Goal: Navigation & Orientation: Find specific page/section

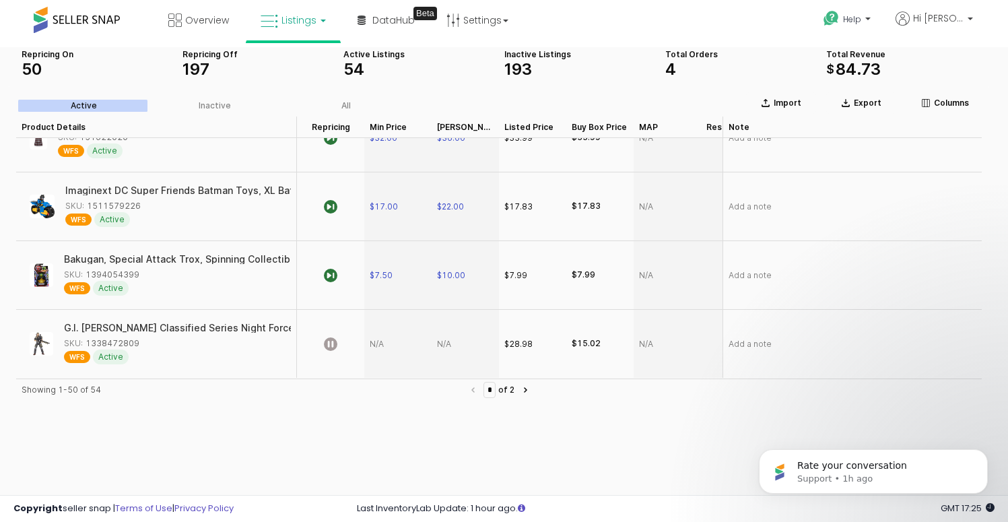
scroll to position [60, 0]
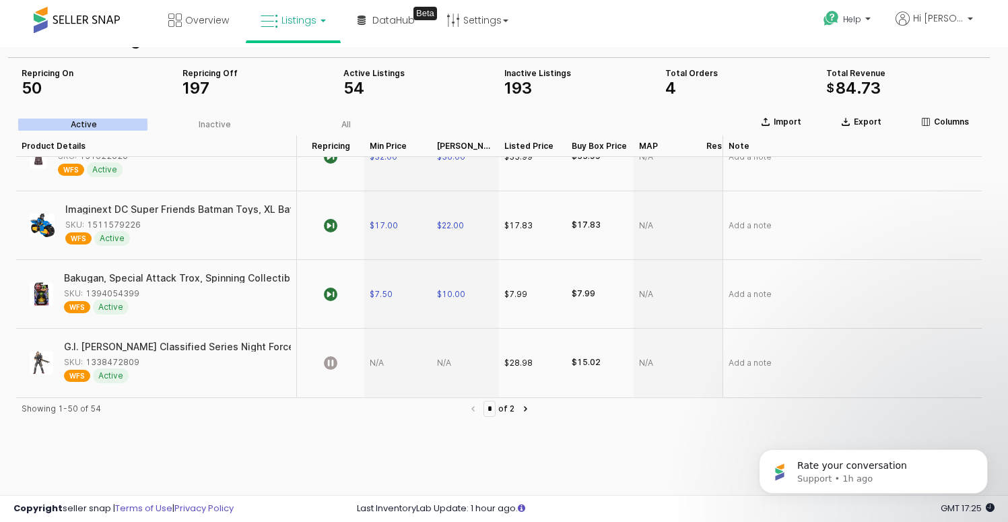
click at [135, 356] on div "SKU: 1338472809" at bounding box center [101, 362] width 75 height 12
type input "*"
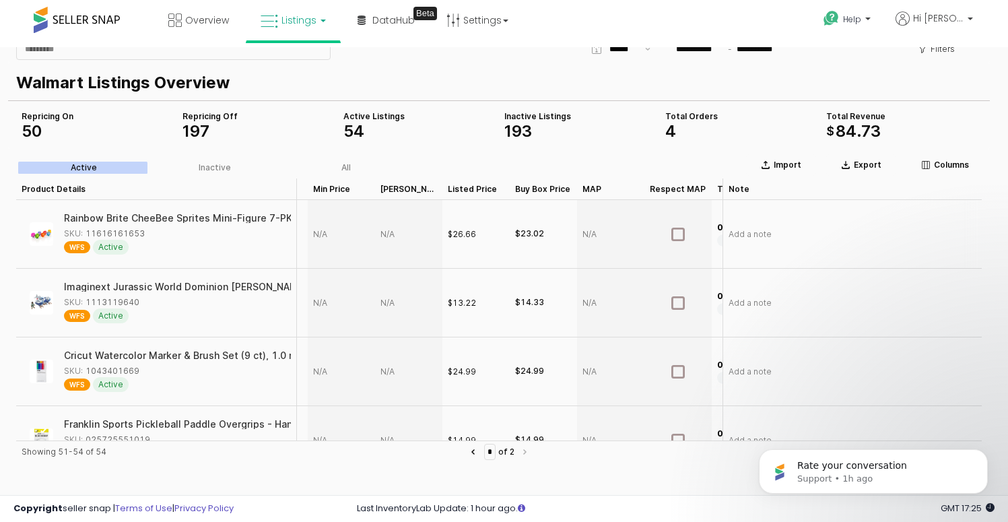
scroll to position [0, 0]
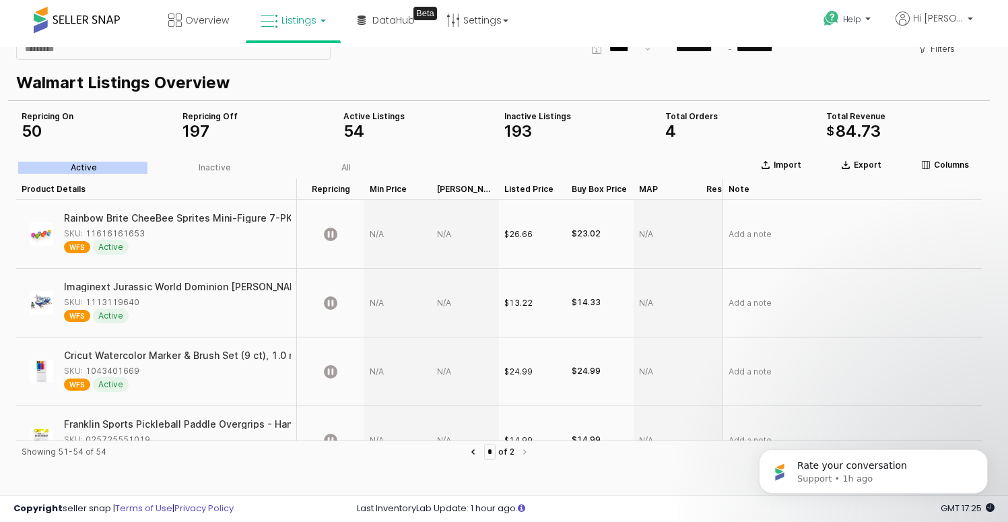
click at [398, 235] on div "App Frame" at bounding box center [397, 234] width 67 height 69
type input "*****"
click at [445, 234] on section "Import Export Columns Active Inactive All Product Details Product Details Repri…" at bounding box center [499, 402] width 982 height 506
click at [454, 234] on div "App Frame" at bounding box center [465, 234] width 67 height 69
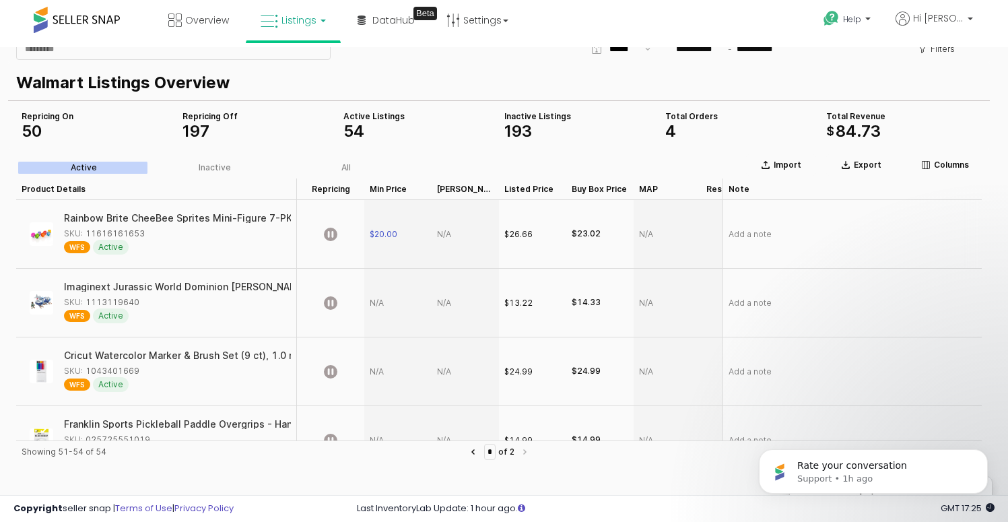
click at [454, 234] on div "App Frame" at bounding box center [465, 234] width 67 height 69
type input "**"
click at [333, 234] on icon "App Frame" at bounding box center [330, 234] width 13 height 13
click at [465, 244] on div "$25.00" at bounding box center [465, 234] width 67 height 69
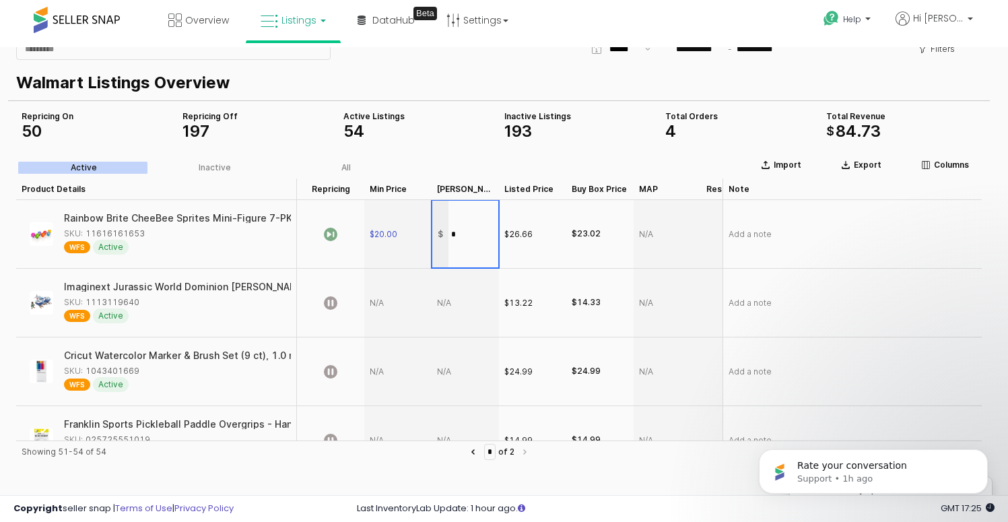
type input "**"
click at [386, 302] on div "App Frame" at bounding box center [397, 303] width 67 height 69
type input "**"
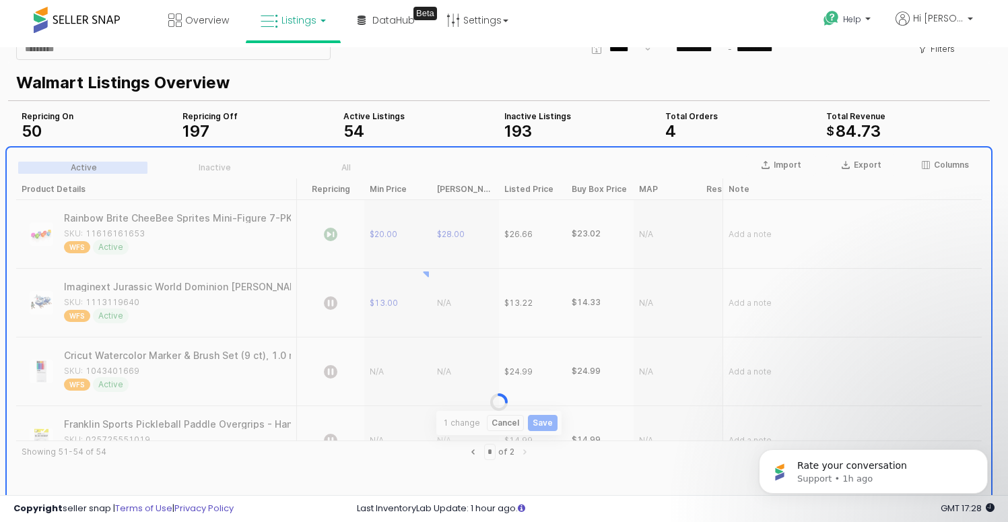
click at [446, 304] on div "App Frame" at bounding box center [499, 402] width 982 height 506
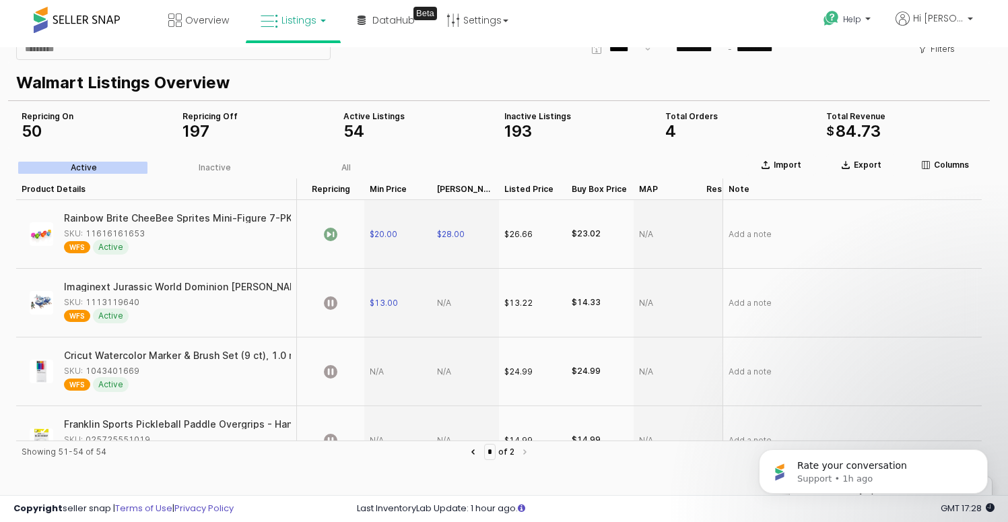
click at [457, 304] on div "App Frame" at bounding box center [465, 303] width 67 height 69
type input "**"
click at [335, 300] on icon "App Frame" at bounding box center [330, 302] width 13 height 13
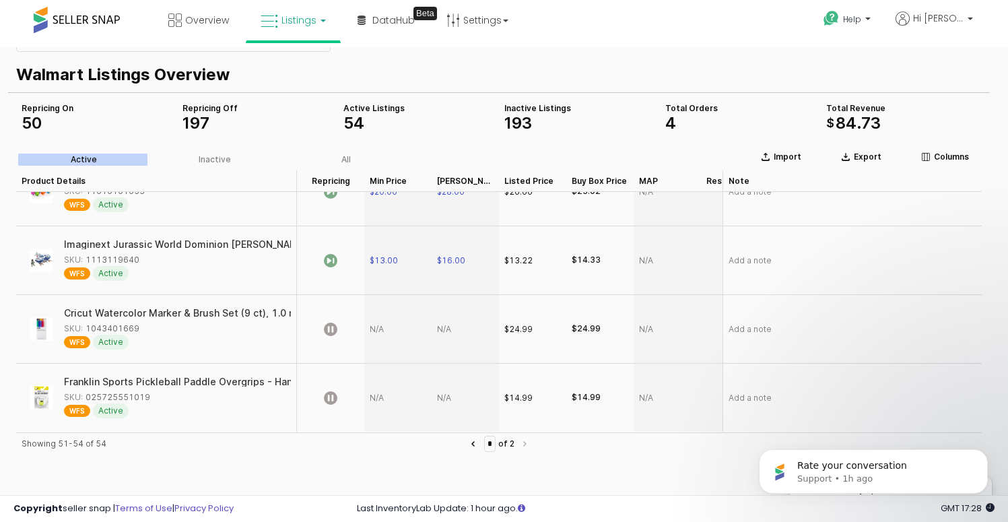
scroll to position [26, 0]
click at [392, 320] on div "App Frame" at bounding box center [397, 328] width 67 height 69
type input "*****"
click at [450, 316] on div "App Frame" at bounding box center [465, 328] width 67 height 69
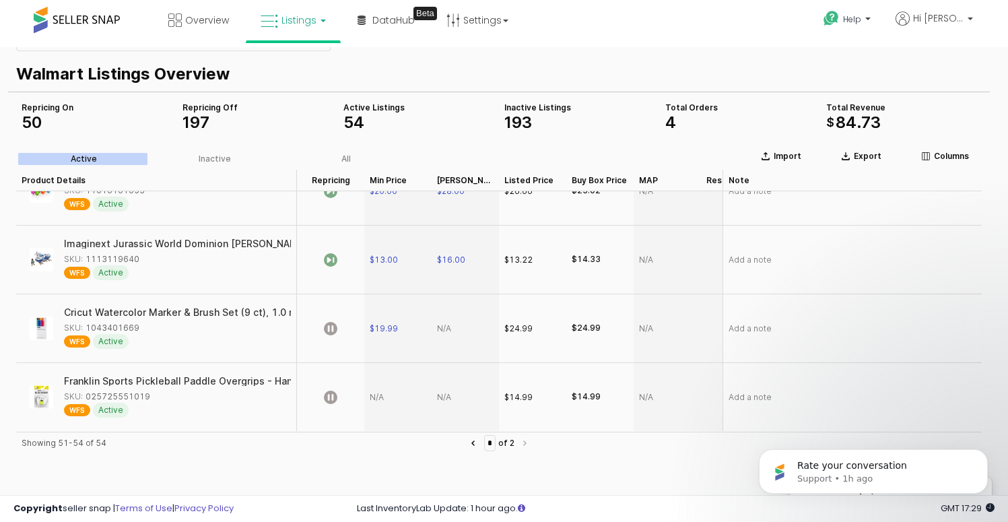
click at [450, 316] on div "App Frame" at bounding box center [465, 328] width 67 height 69
type input "*****"
click at [446, 323] on span "$29.99" at bounding box center [451, 328] width 28 height 11
click at [335, 322] on icon "App Frame" at bounding box center [330, 328] width 13 height 13
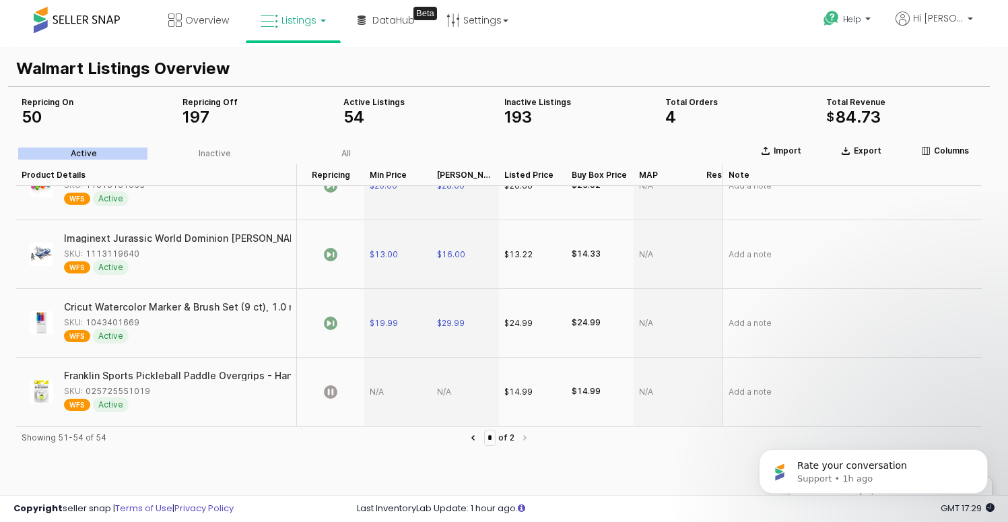
scroll to position [34, 0]
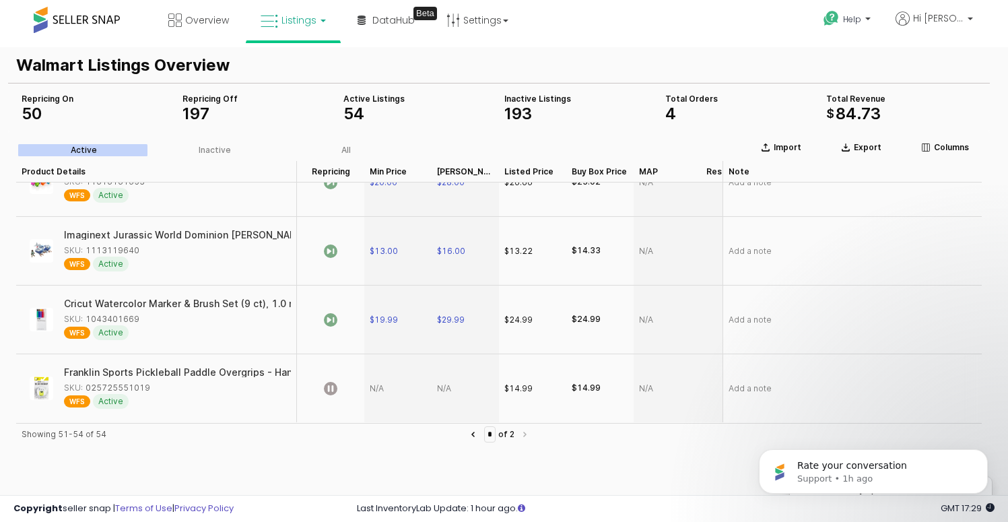
click at [388, 374] on div "App Frame" at bounding box center [397, 388] width 67 height 68
type input "*"
type input "*****"
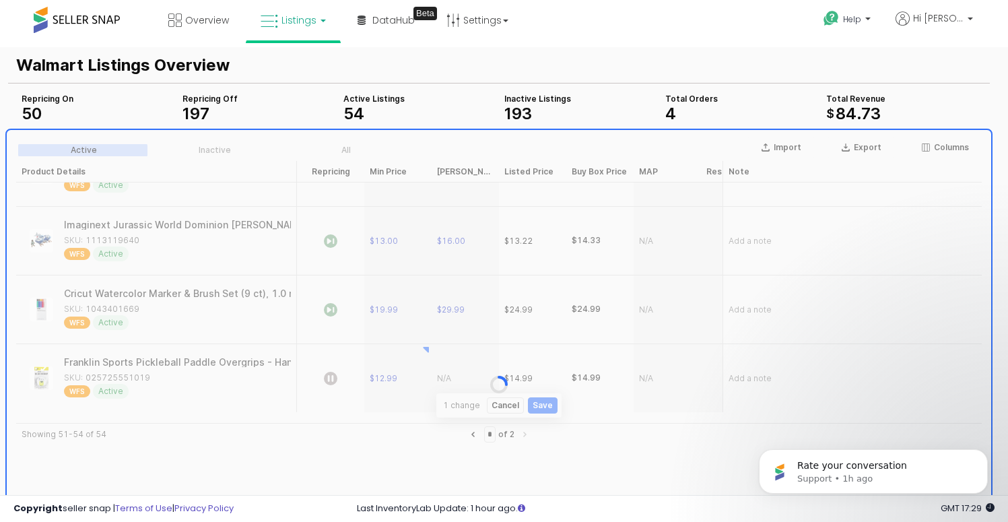
click at [448, 375] on div "App Frame" at bounding box center [499, 384] width 982 height 506
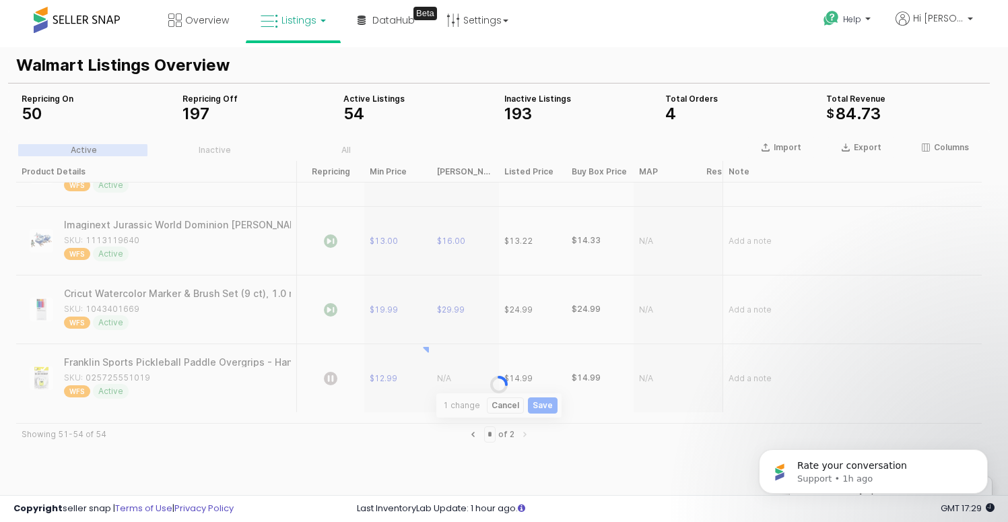
click at [448, 375] on div "App Frame" at bounding box center [499, 384] width 982 height 506
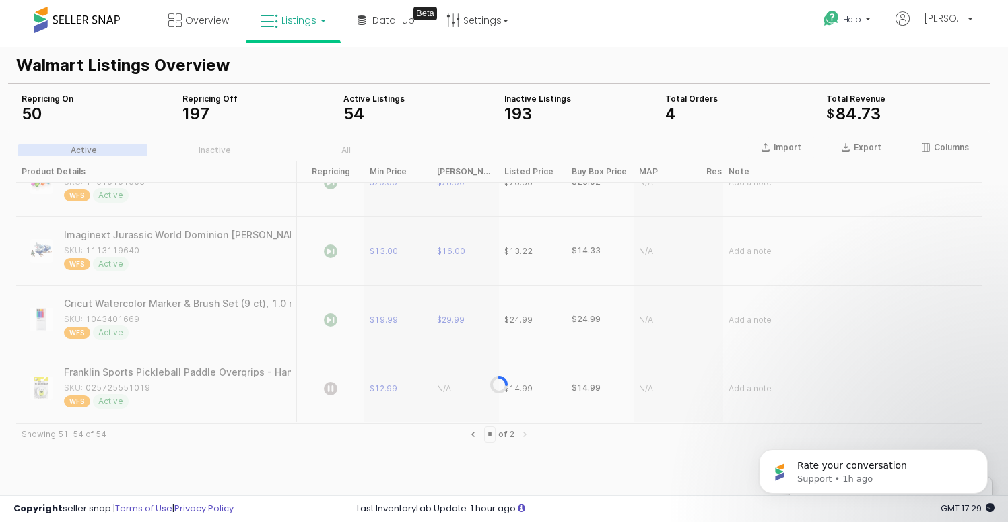
click at [458, 375] on div "App Frame" at bounding box center [499, 384] width 982 height 506
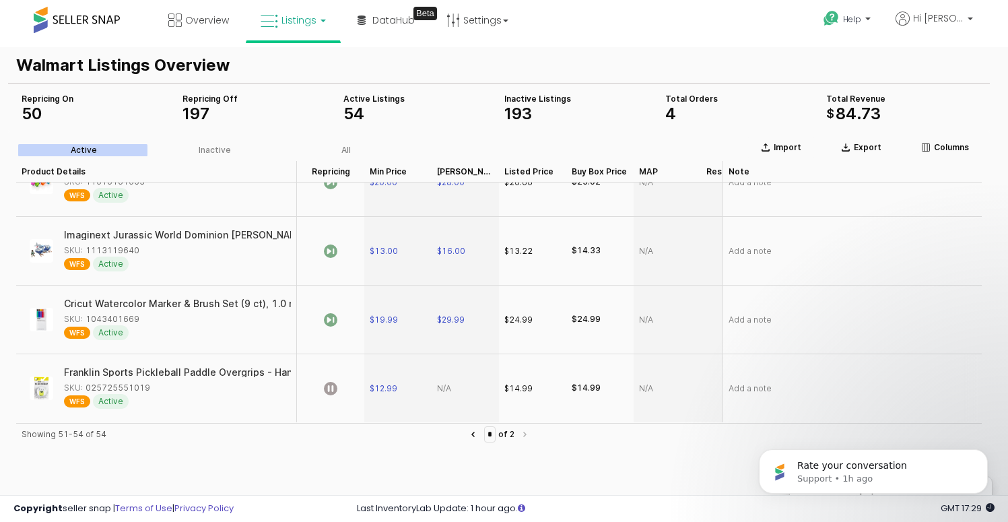
click at [458, 375] on div "App Frame" at bounding box center [465, 388] width 67 height 68
type input "*****"
click at [333, 382] on icon "App Frame" at bounding box center [330, 388] width 13 height 13
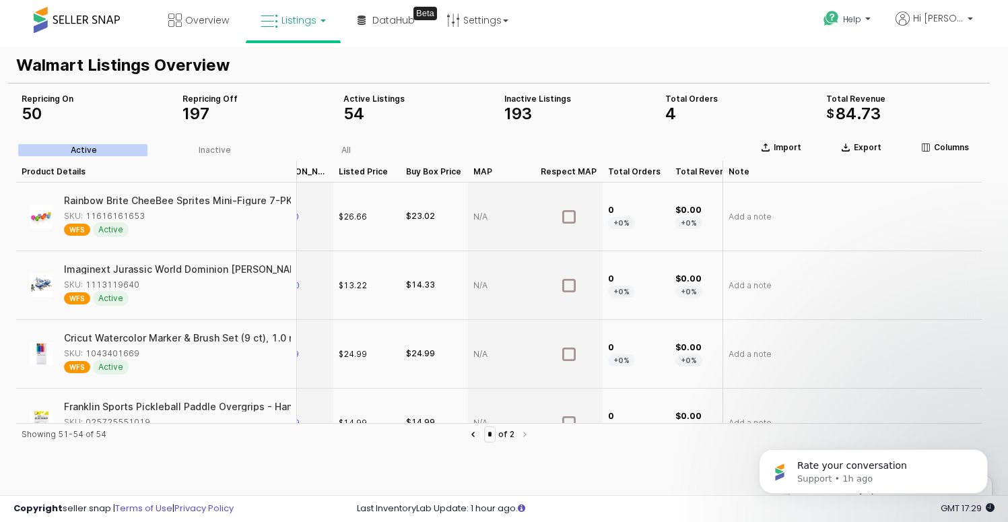
scroll to position [0, 258]
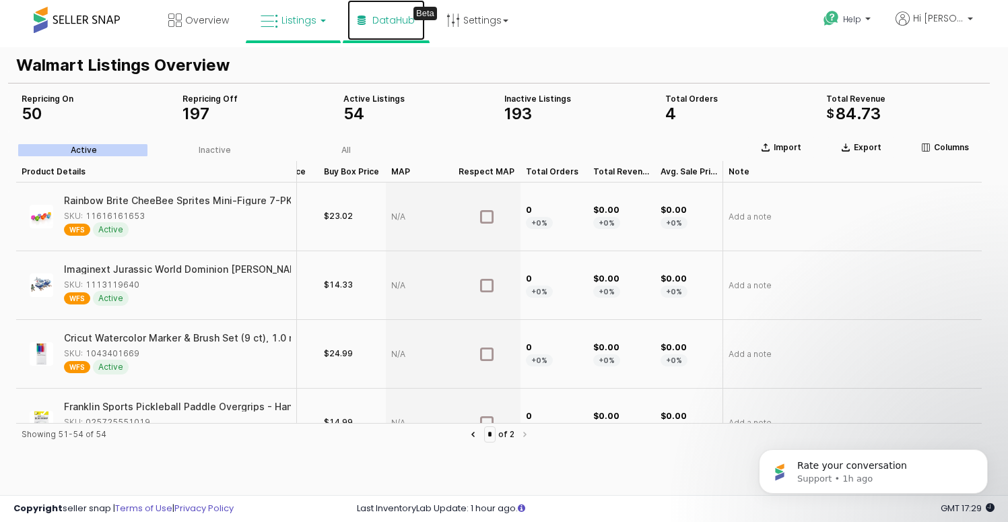
click at [384, 23] on span "DataHub" at bounding box center [393, 19] width 42 height 13
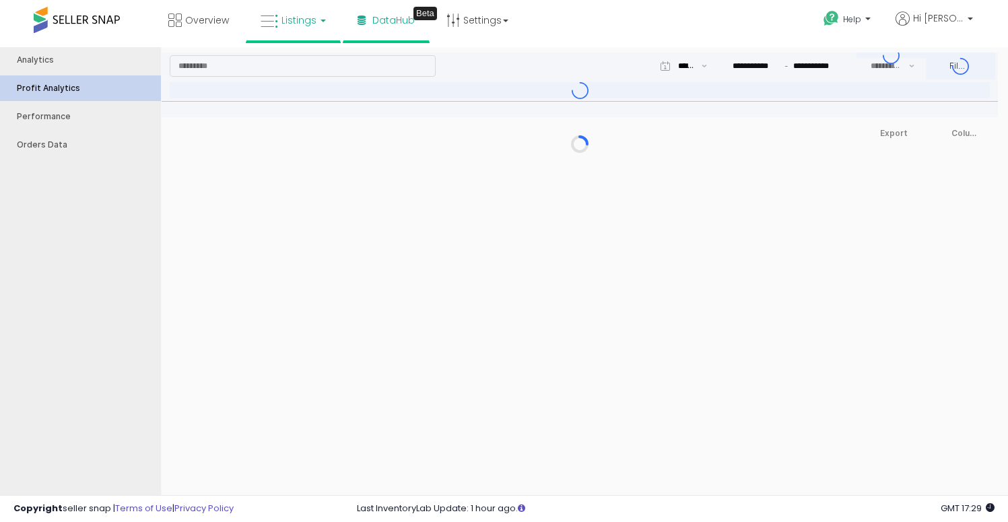
type input "***"
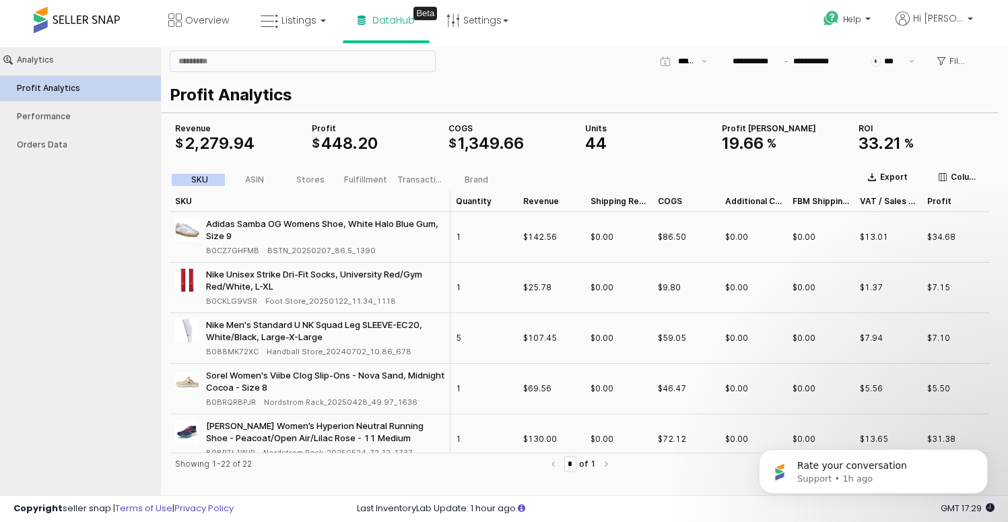
scroll to position [5, 0]
click at [794, 64] on input "**********" at bounding box center [816, 60] width 53 height 15
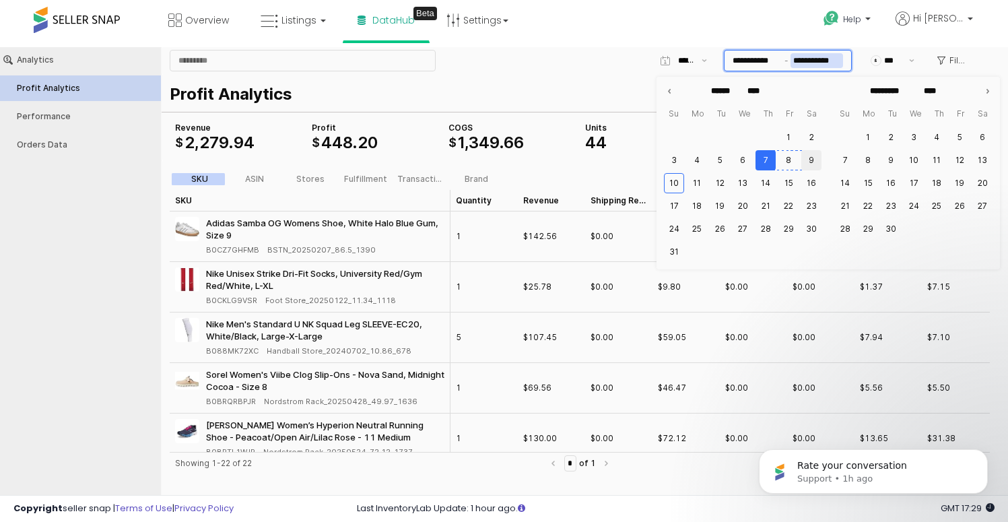
click at [806, 162] on button "9" at bounding box center [811, 160] width 20 height 20
type input "**********"
click at [809, 158] on button "9" at bounding box center [811, 160] width 20 height 20
click at [769, 63] on input "**********" at bounding box center [756, 60] width 53 height 15
click at [810, 158] on button "9" at bounding box center [811, 160] width 20 height 20
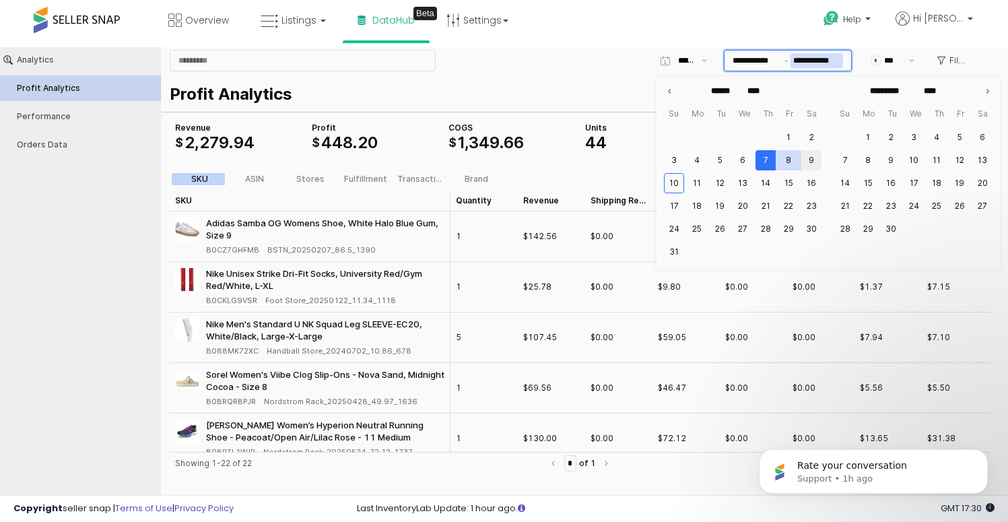
type input "**********"
click at [613, 109] on div "Profit Analytics COGS $ 1 , 349 . 66 Revenue $ 2 , 279 . 94 Profit $ 448 . 20 U…" at bounding box center [580, 117] width 836 height 86
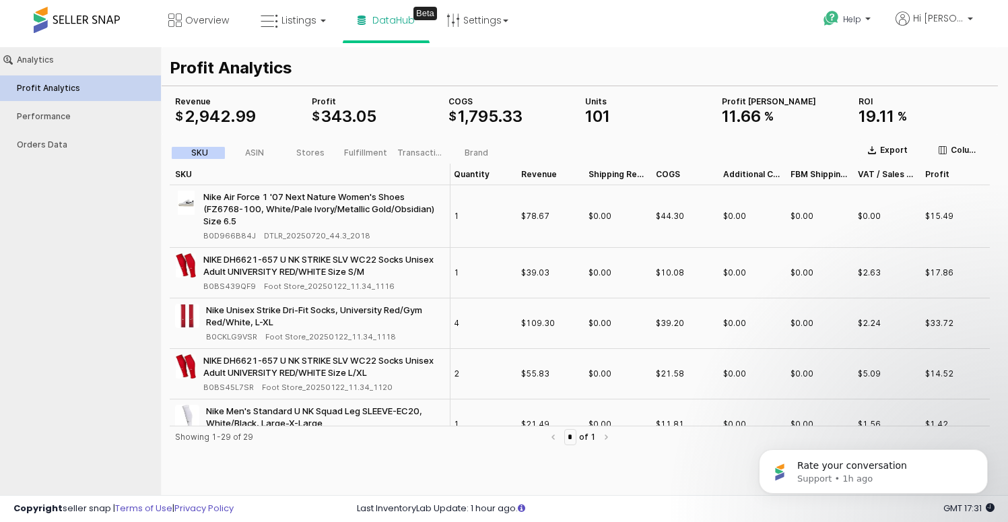
scroll to position [0, 0]
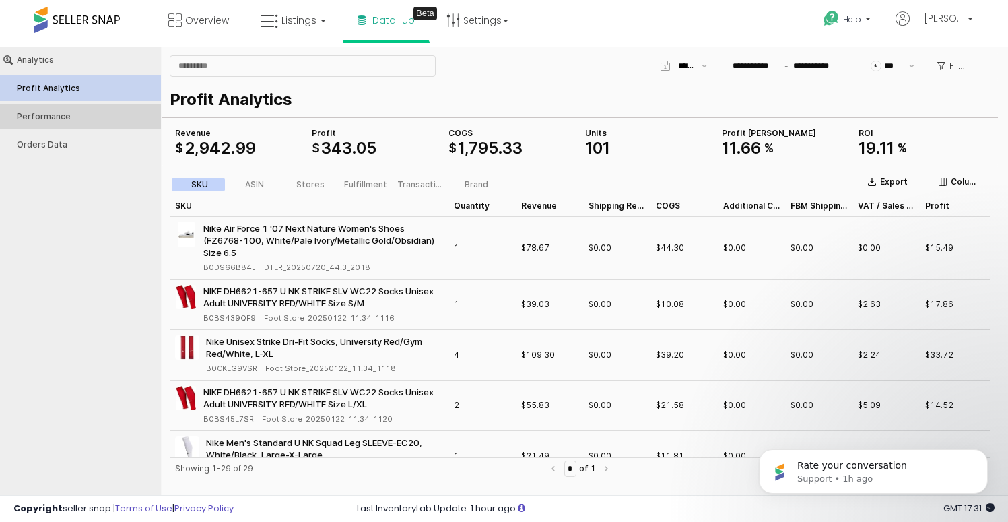
click at [79, 116] on div "Performance" at bounding box center [87, 116] width 141 height 9
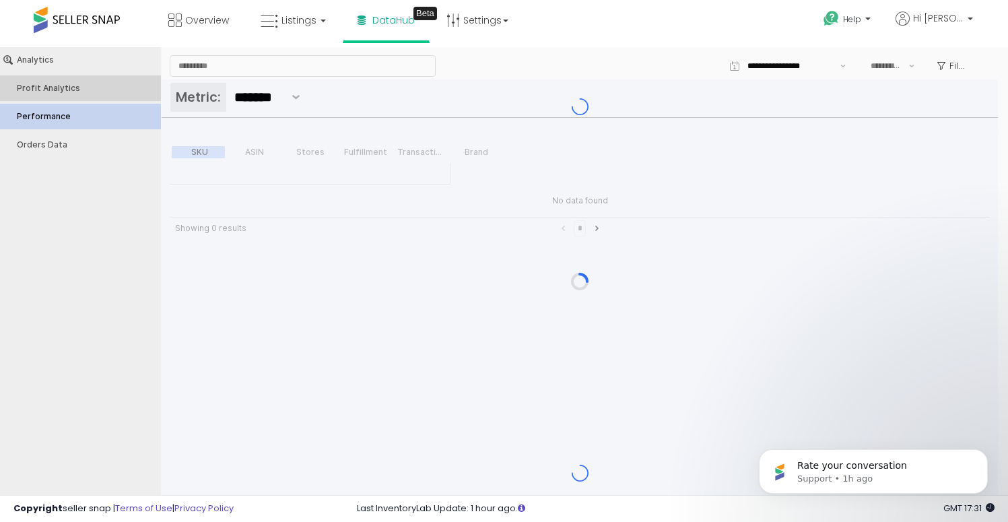
type input "***"
click at [106, 80] on button "Profit Analytics" at bounding box center [80, 88] width 170 height 26
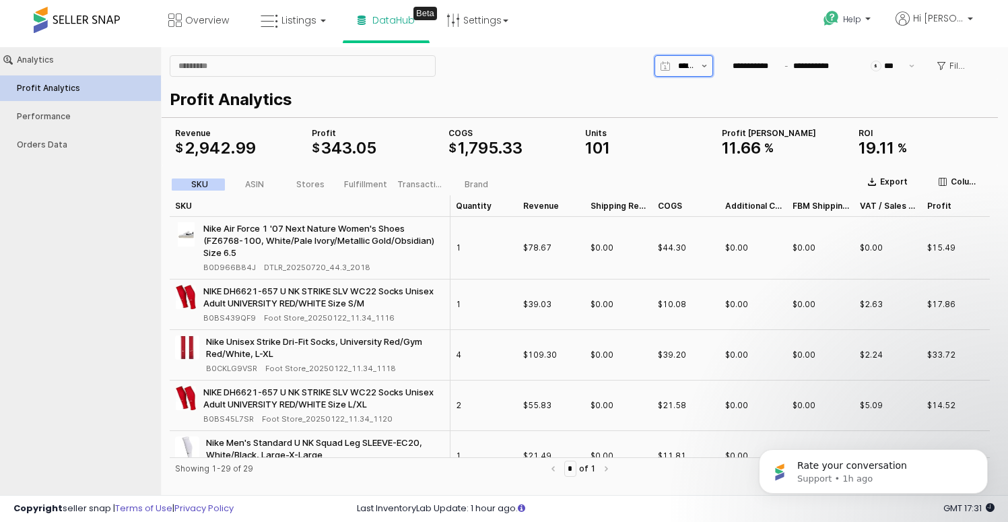
click at [710, 62] on button "Show suggestions" at bounding box center [704, 66] width 16 height 20
click at [708, 65] on button "Show suggestions" at bounding box center [704, 66] width 16 height 20
click at [716, 104] on p "Profit Analytics" at bounding box center [577, 100] width 815 height 24
click at [284, 12] on link "Listings" at bounding box center [292, 20] width 85 height 40
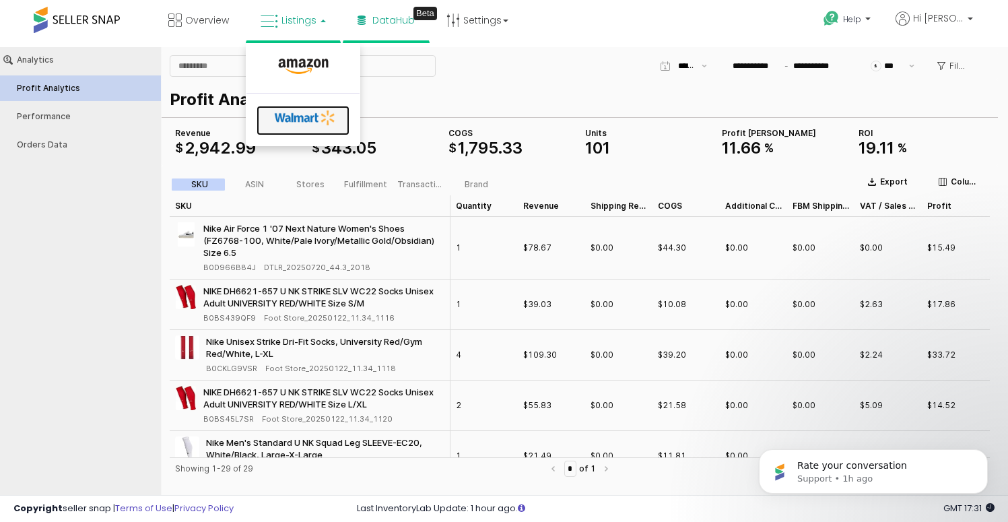
click at [291, 118] on icon at bounding box center [305, 118] width 71 height 20
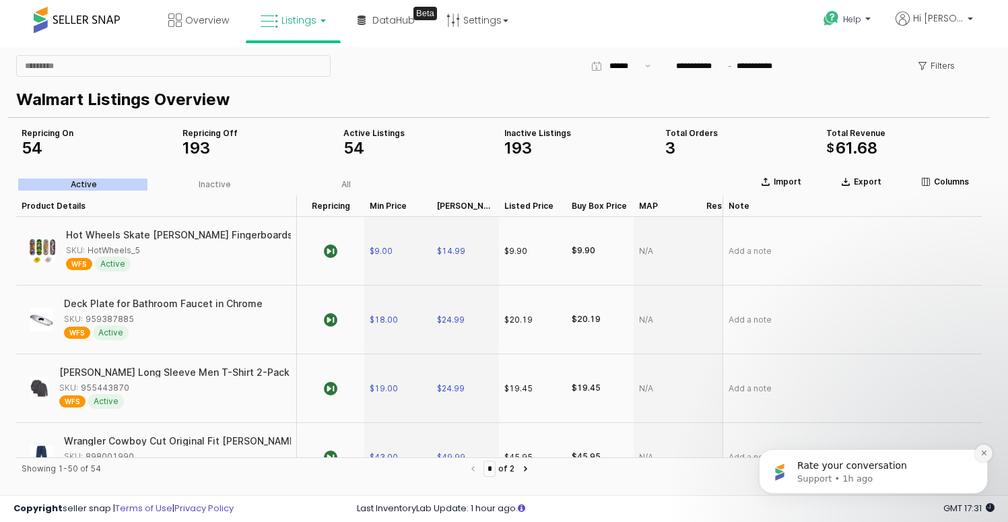
click at [983, 448] on button "Dismiss notification" at bounding box center [984, 453] width 18 height 18
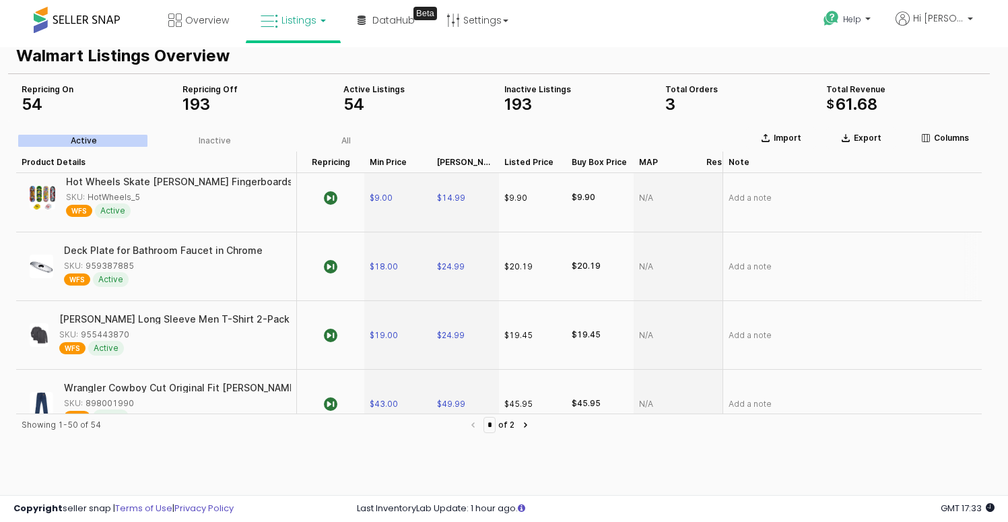
scroll to position [11, 0]
click at [151, 251] on div "Deck Plate for Bathroom Faucet in Chrome" at bounding box center [162, 248] width 199 height 9
click at [160, 250] on div "Deck Plate for Bathroom Faucet in Chrome" at bounding box center [162, 248] width 199 height 9
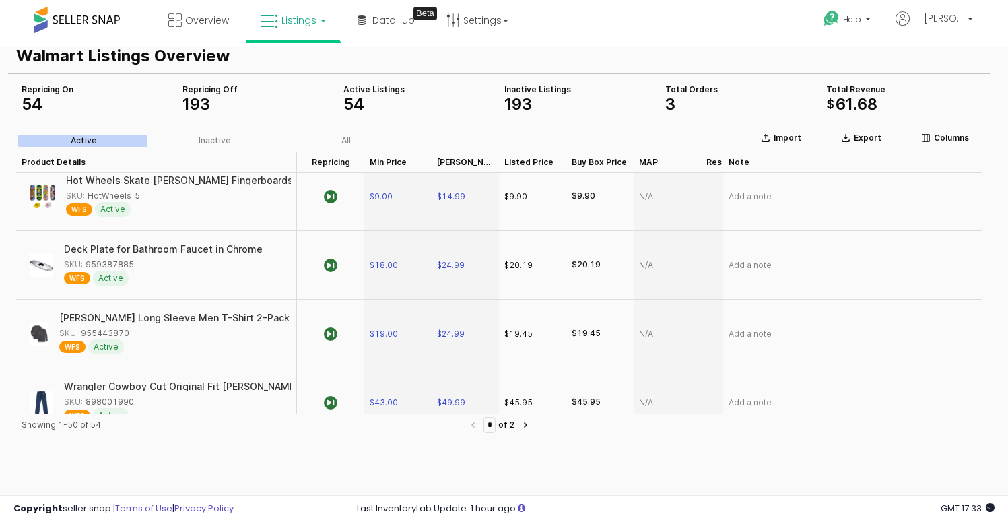
click at [114, 274] on span "Active" at bounding box center [111, 278] width 36 height 15
click at [77, 279] on span "WFS" at bounding box center [77, 278] width 26 height 12
click at [45, 266] on img "App Frame" at bounding box center [42, 265] width 24 height 24
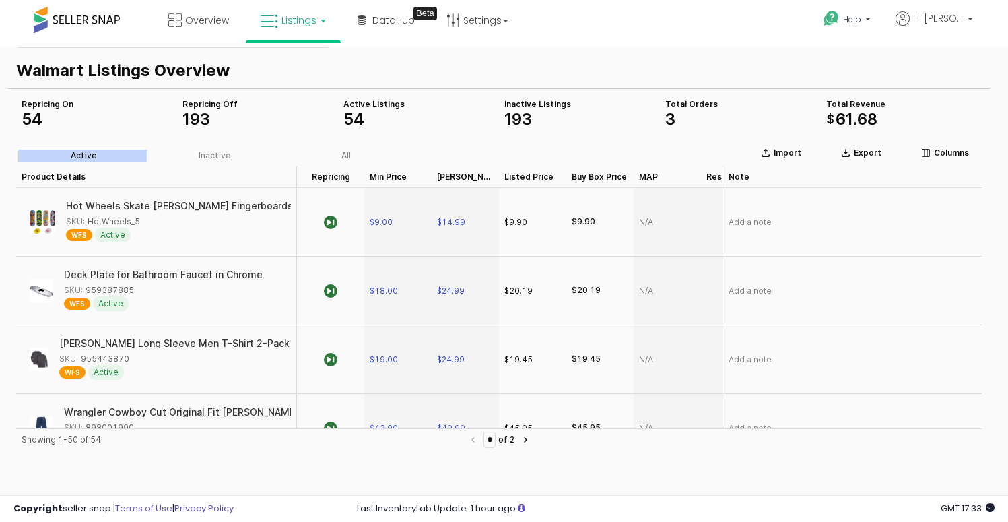
scroll to position [34, 0]
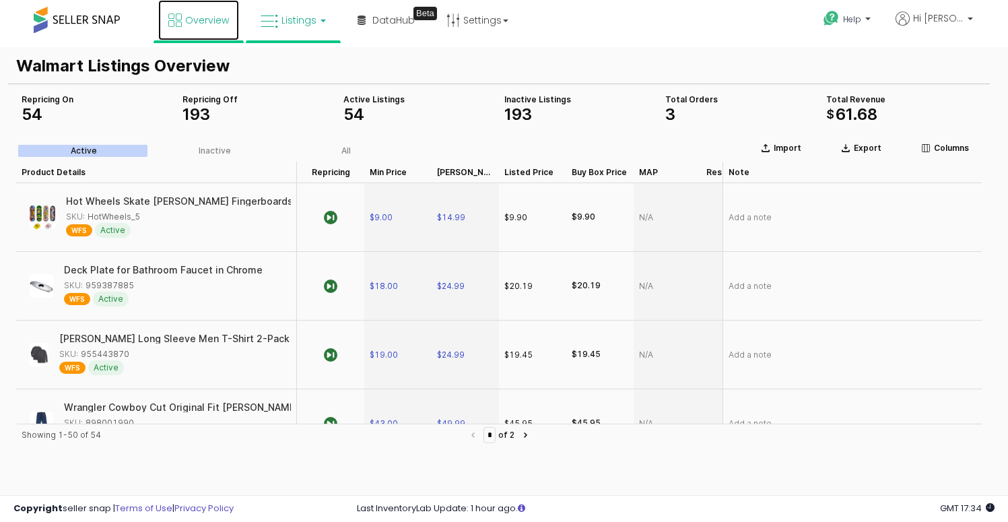
click at [197, 32] on link "Overview" at bounding box center [198, 20] width 81 height 40
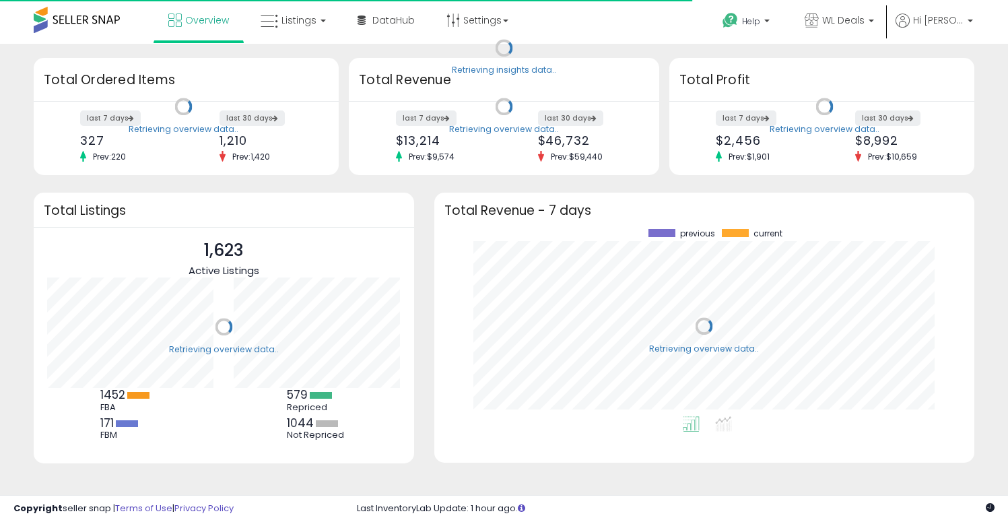
scroll to position [187, 513]
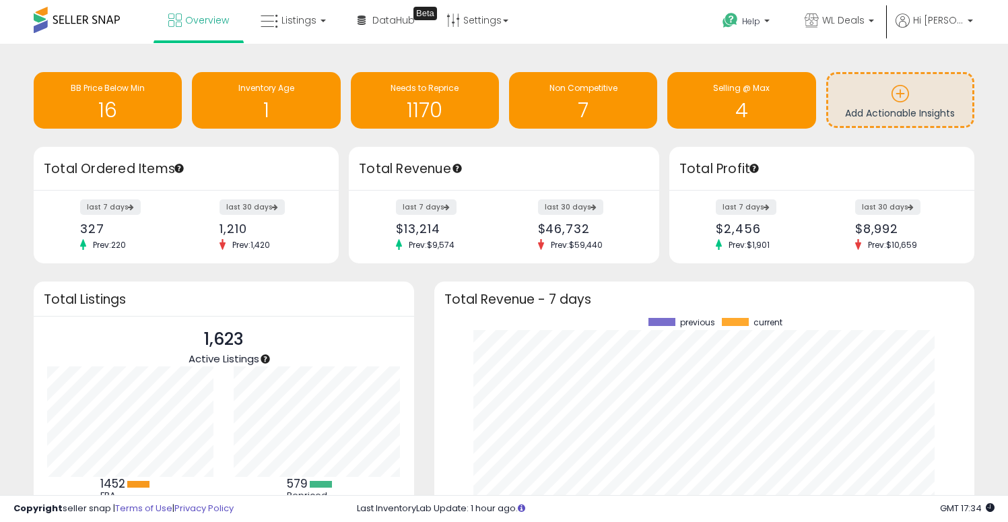
click at [236, 164] on h3 "Total Ordered Items" at bounding box center [186, 169] width 285 height 19
click at [267, 28] on icon at bounding box center [270, 22] width 18 height 18
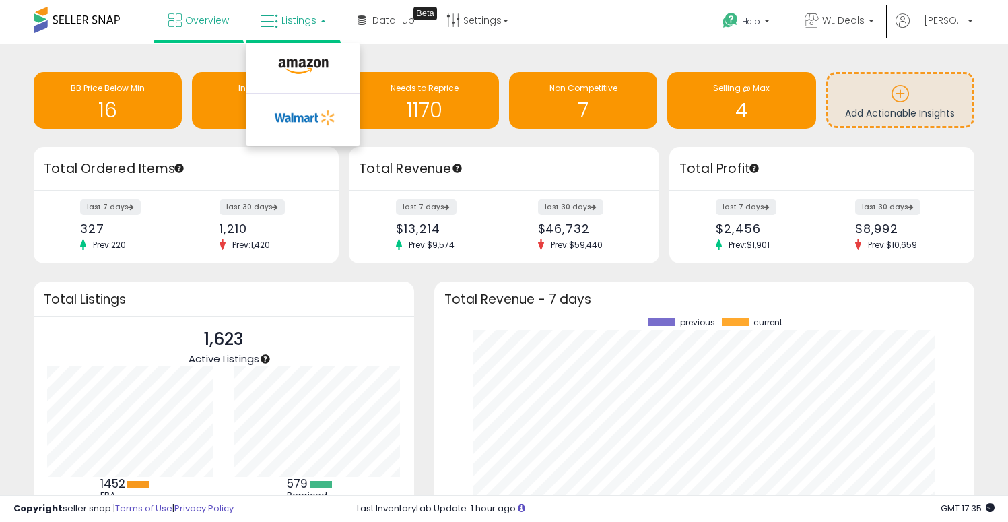
click at [288, 29] on link "Listings" at bounding box center [292, 20] width 85 height 40
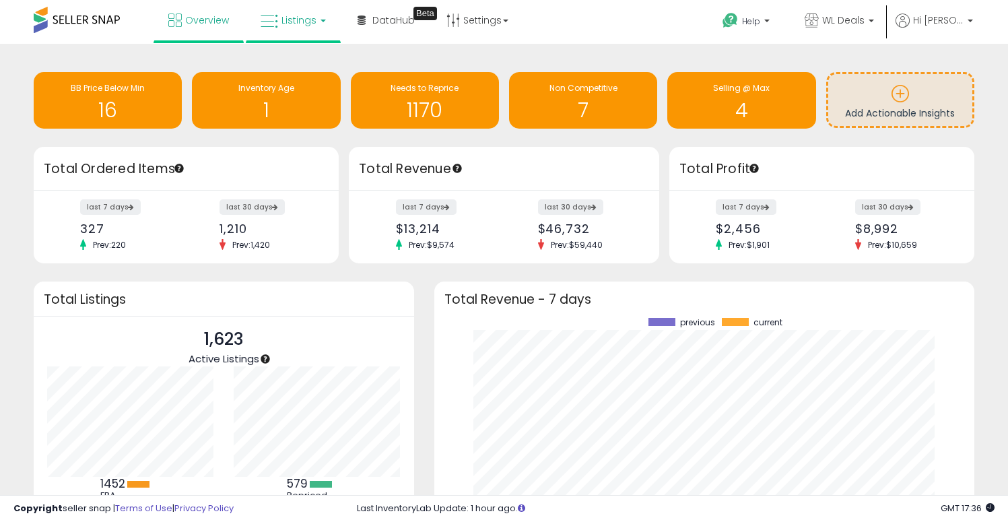
click at [292, 30] on link "Listings" at bounding box center [292, 20] width 85 height 40
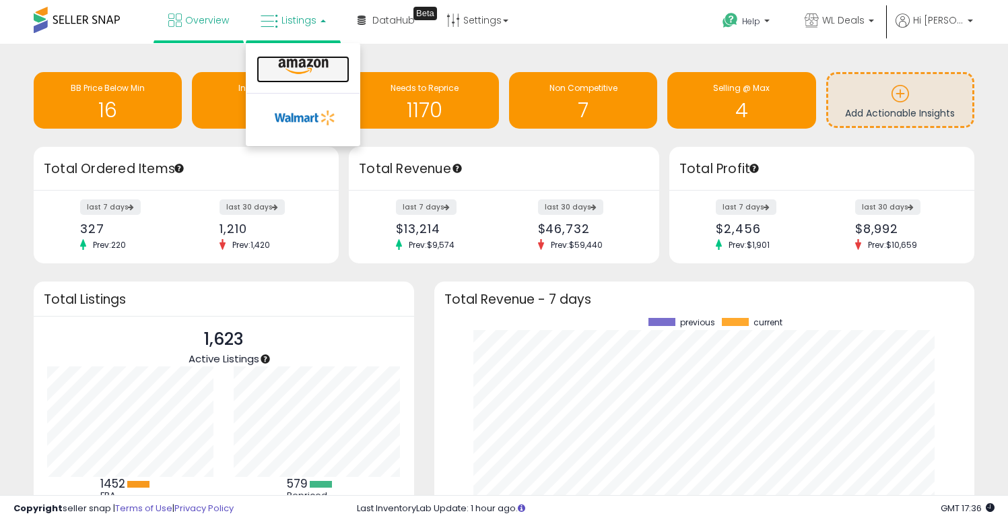
click at [305, 59] on icon at bounding box center [303, 67] width 59 height 18
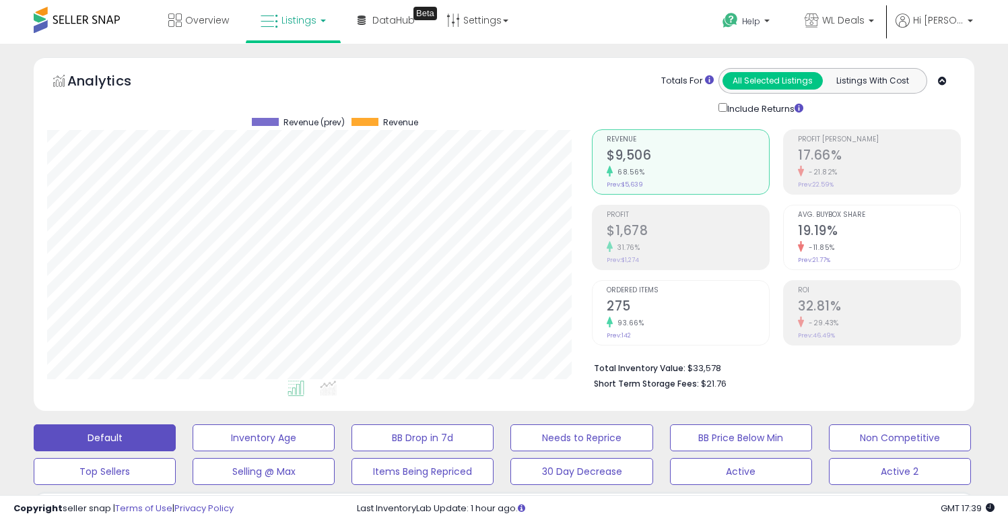
click at [106, 22] on span at bounding box center [77, 20] width 86 height 26
click at [97, 18] on span at bounding box center [77, 20] width 86 height 26
click at [213, 22] on span "Overview" at bounding box center [207, 19] width 44 height 13
